Goal: Information Seeking & Learning: Check status

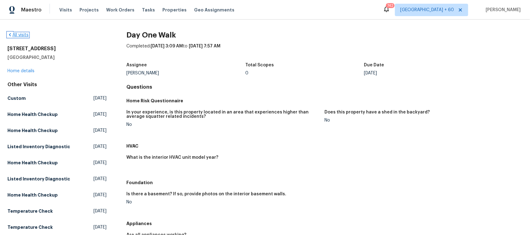
click at [13, 35] on link "All visits" at bounding box center [17, 35] width 21 height 4
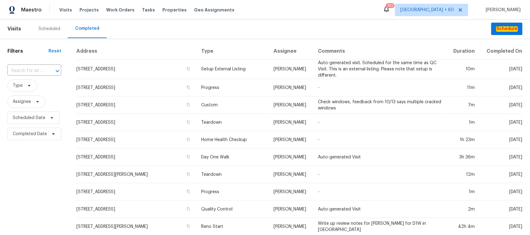
click at [49, 72] on div at bounding box center [53, 71] width 16 height 9
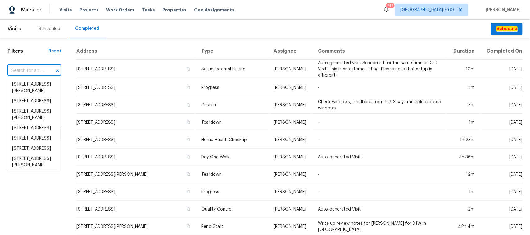
paste input "[STREET_ADDRESS]"
type input "[STREET_ADDRESS]"
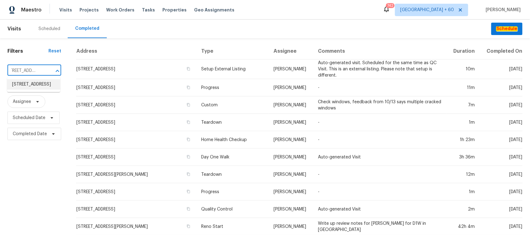
click at [28, 88] on li "[STREET_ADDRESS]" at bounding box center [33, 84] width 53 height 10
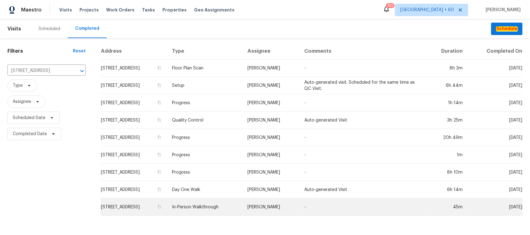
click at [227, 204] on td "In-Person Walkthrough" at bounding box center [204, 207] width 75 height 17
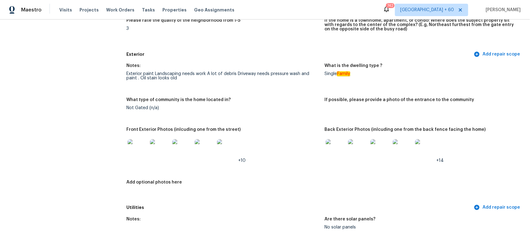
scroll to position [194, 0]
click at [134, 149] on img at bounding box center [138, 150] width 20 height 20
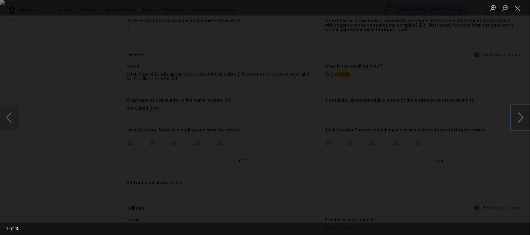
click at [519, 119] on button "Next image" at bounding box center [520, 117] width 19 height 25
click at [517, 5] on button "Close lightbox" at bounding box center [517, 7] width 12 height 11
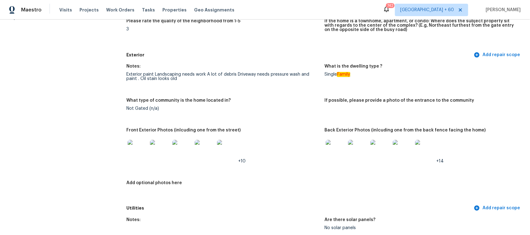
click at [203, 152] on img at bounding box center [205, 150] width 20 height 20
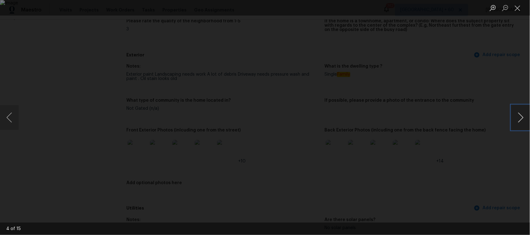
click at [519, 118] on button "Next image" at bounding box center [520, 117] width 19 height 25
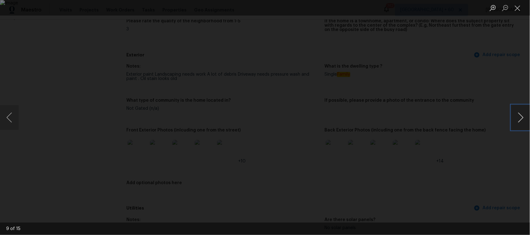
click at [519, 118] on button "Next image" at bounding box center [520, 117] width 19 height 25
click at [13, 113] on button "Previous image" at bounding box center [9, 117] width 19 height 25
click at [514, 10] on button "Close lightbox" at bounding box center [517, 7] width 12 height 11
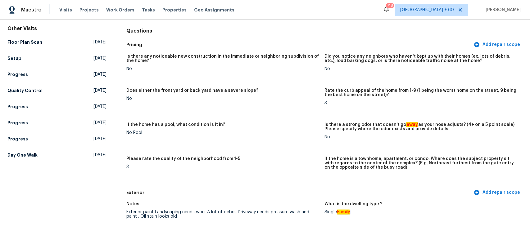
scroll to position [0, 0]
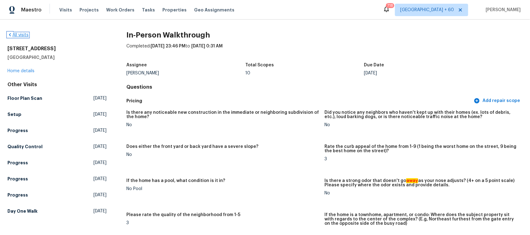
click at [20, 35] on link "All visits" at bounding box center [17, 35] width 21 height 4
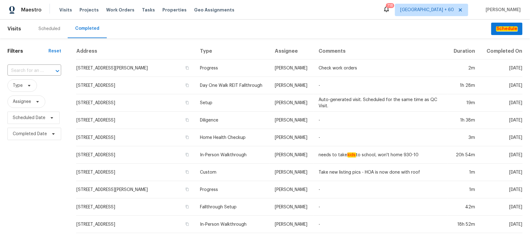
click at [32, 76] on div "​" at bounding box center [34, 70] width 54 height 13
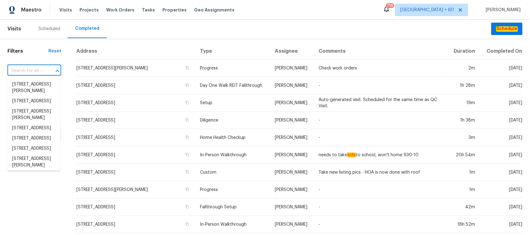
paste input "[STREET_ADDRESS]"
type input "[STREET_ADDRESS]"
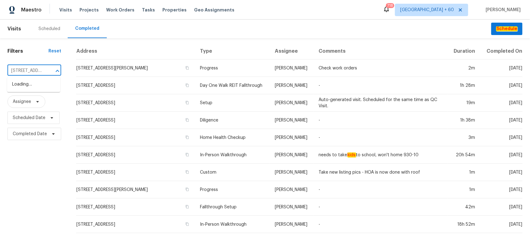
scroll to position [0, 52]
click at [25, 90] on li "[STREET_ADDRESS]" at bounding box center [33, 84] width 53 height 10
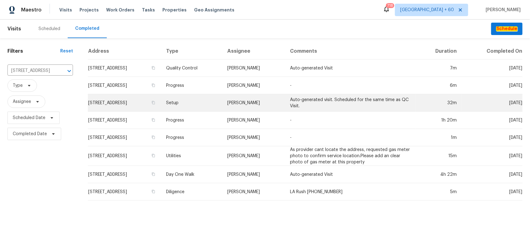
click at [205, 101] on td "Setup" at bounding box center [191, 102] width 61 height 17
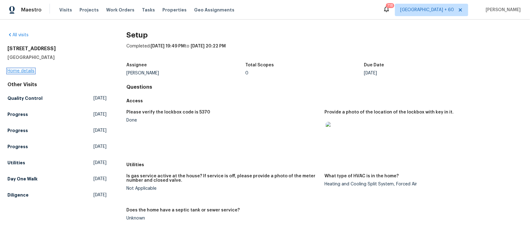
click at [22, 72] on link "Home details" at bounding box center [20, 71] width 27 height 4
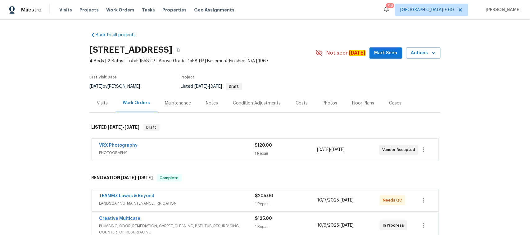
click at [328, 106] on div "Photos" at bounding box center [330, 103] width 15 height 6
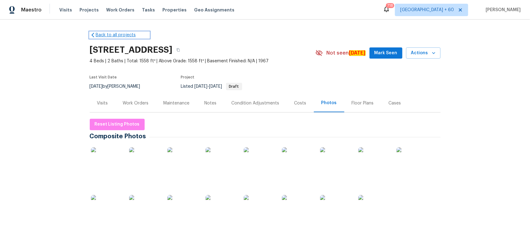
click at [90, 36] on icon at bounding box center [93, 35] width 6 height 6
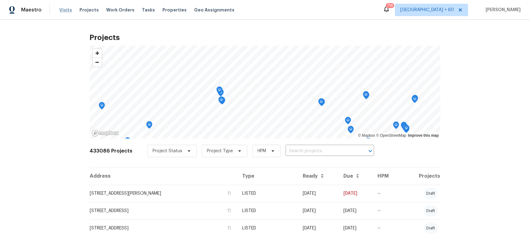
click at [61, 11] on span "Visits" at bounding box center [65, 10] width 13 height 6
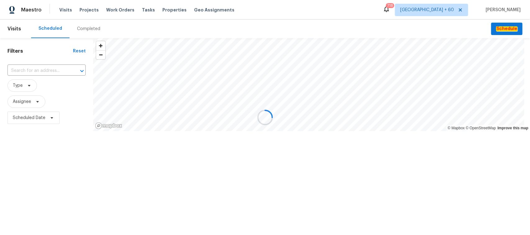
click at [84, 29] on div "Completed" at bounding box center [88, 29] width 23 height 6
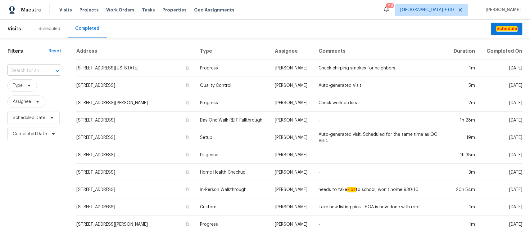
click at [50, 69] on div at bounding box center [53, 71] width 16 height 9
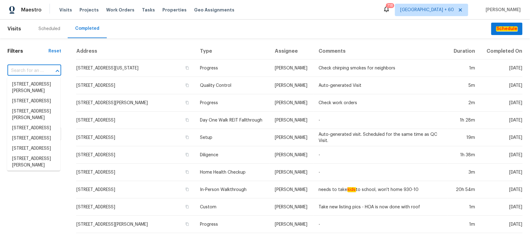
paste input "[STREET_ADDRESS]"
type input "[STREET_ADDRESS]"
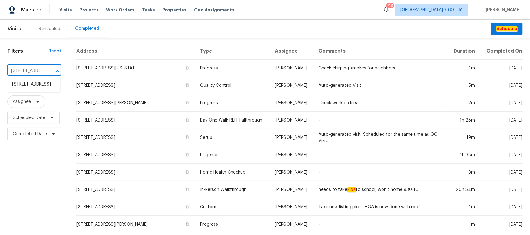
scroll to position [0, 52]
click at [33, 88] on li "[STREET_ADDRESS]" at bounding box center [33, 84] width 53 height 10
